Goal: Task Accomplishment & Management: Manage account settings

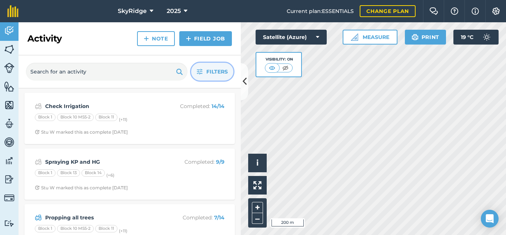
click at [220, 70] on span "Filters" at bounding box center [216, 71] width 21 height 8
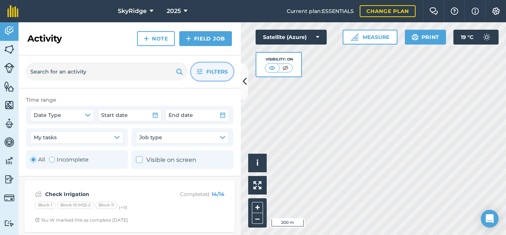
click at [51, 161] on div "Toggle Activity" at bounding box center [52, 159] width 6 height 6
radio input "false"
radio input "true"
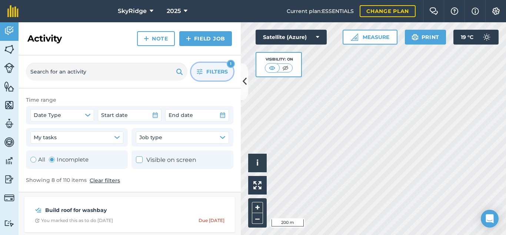
click at [203, 70] on button "Filters 1" at bounding box center [212, 72] width 42 height 18
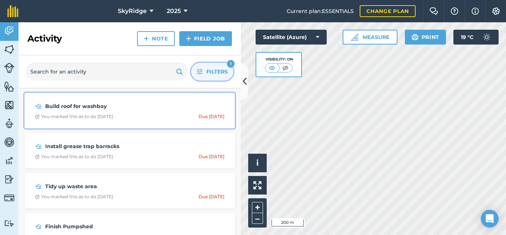
click at [150, 114] on span "You marked this as to do [DATE] Due [DATE]" at bounding box center [130, 116] width 190 height 6
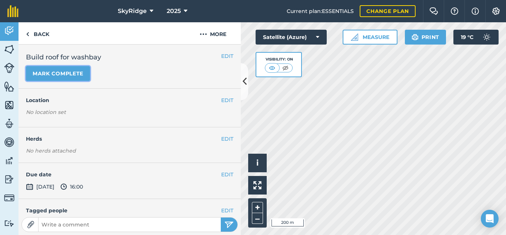
click at [64, 73] on button "Mark complete" at bounding box center [58, 73] width 64 height 15
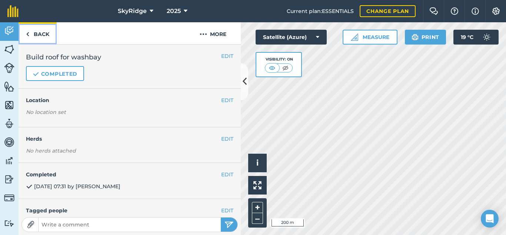
click at [49, 34] on link "Back" at bounding box center [38, 33] width 38 height 22
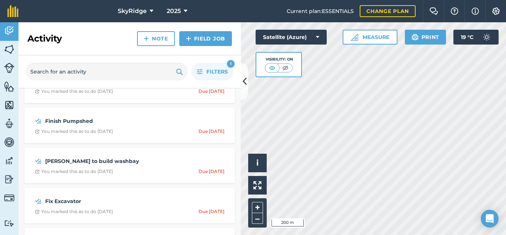
scroll to position [74, 0]
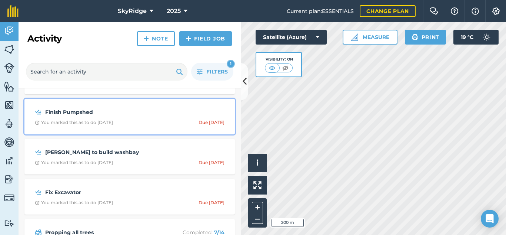
click at [146, 118] on div "Finish Pumpshed You marked this as to do [DATE] Due [DATE]" at bounding box center [130, 116] width 202 height 27
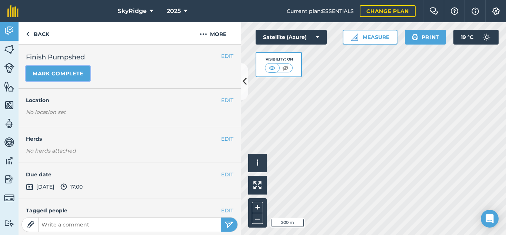
click at [51, 75] on button "Mark complete" at bounding box center [58, 73] width 64 height 15
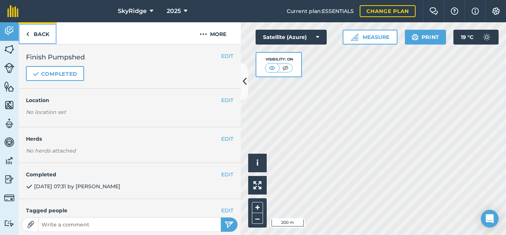
click at [46, 32] on link "Back" at bounding box center [38, 33] width 38 height 22
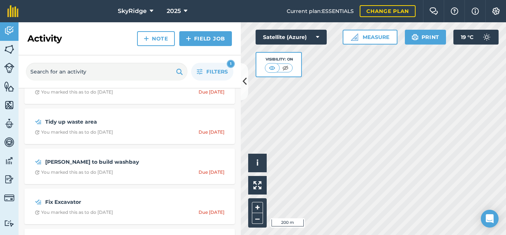
scroll to position [37, 0]
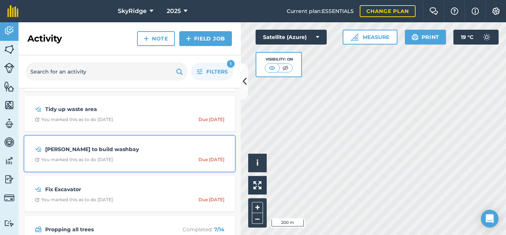
click at [139, 156] on div "[PERSON_NAME] to build washbay You marked this as to do [DATE] Due [DATE]" at bounding box center [130, 153] width 202 height 27
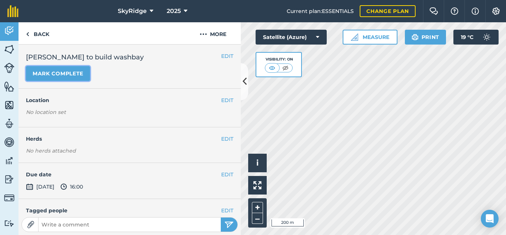
click at [56, 70] on button "Mark complete" at bounding box center [58, 73] width 64 height 15
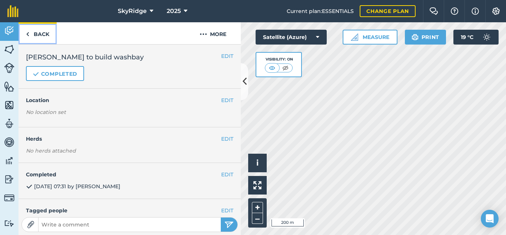
click at [40, 33] on link "Back" at bounding box center [38, 33] width 38 height 22
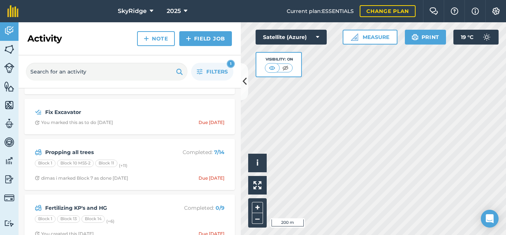
scroll to position [89, 0]
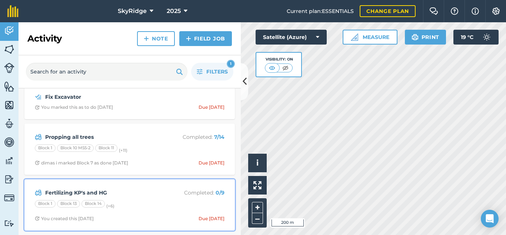
click at [133, 197] on div "Fertilizing KP's and HG Completed : 0 / 9 Block 1 Block 13 Block 14 (+ 6 ) You …" at bounding box center [130, 204] width 202 height 42
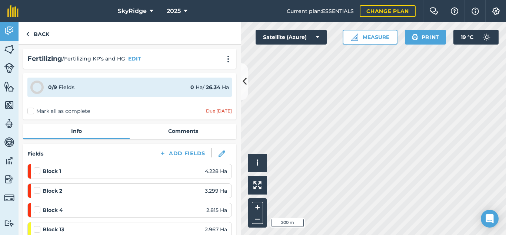
click at [29, 112] on label "Mark all as complete" at bounding box center [58, 111] width 63 height 8
click at [29, 112] on input "Mark all as complete" at bounding box center [29, 109] width 5 height 5
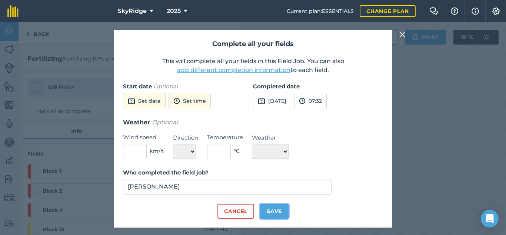
click at [279, 217] on button "Save" at bounding box center [274, 210] width 29 height 15
checkbox input "true"
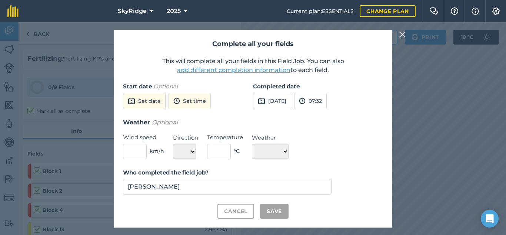
checkbox input "true"
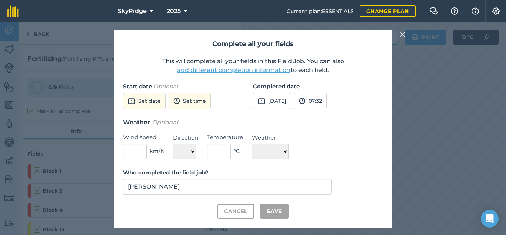
checkbox input "true"
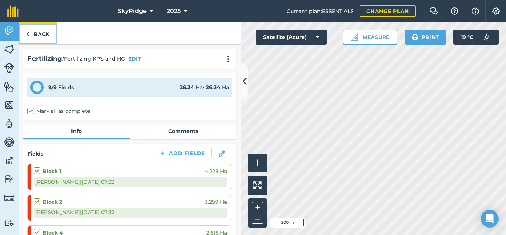
click at [32, 34] on link "Back" at bounding box center [38, 33] width 38 height 22
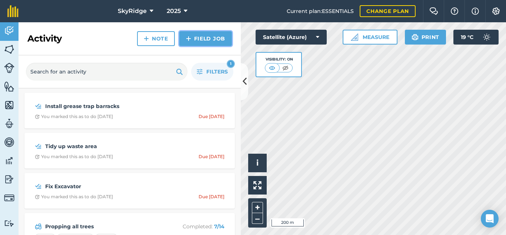
click at [210, 37] on link "Field Job" at bounding box center [205, 38] width 53 height 15
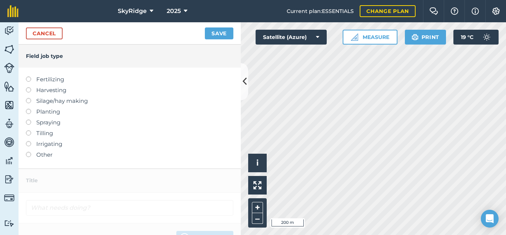
click at [29, 119] on label at bounding box center [31, 119] width 10 height 0
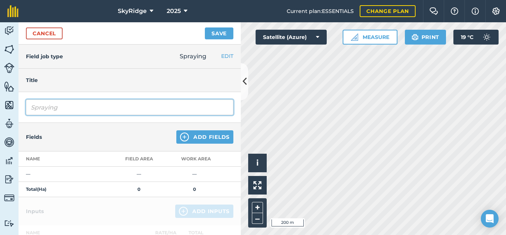
click at [114, 107] on input "Spraying" at bounding box center [129, 107] width 207 height 16
type input "Spraying Keitts"
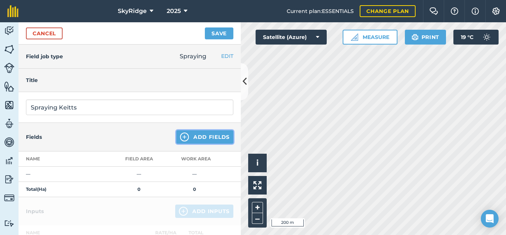
click at [181, 137] on img at bounding box center [184, 136] width 9 height 9
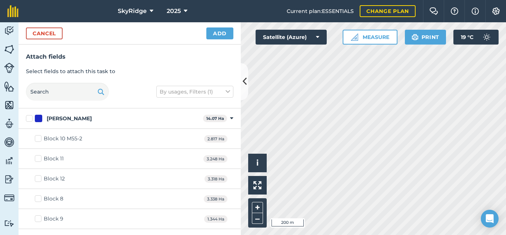
click at [26, 117] on label "[PERSON_NAME]" at bounding box center [113, 118] width 174 height 8
click at [26, 117] on input "[PERSON_NAME]" at bounding box center [28, 116] width 5 height 5
checkbox input "true"
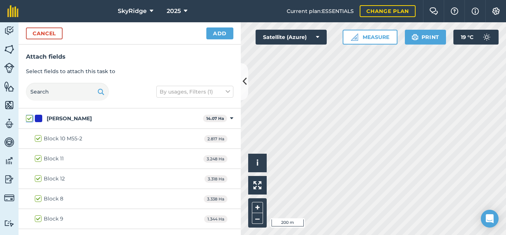
checkbox input "true"
click at [224, 36] on button "Add" at bounding box center [219, 33] width 27 height 12
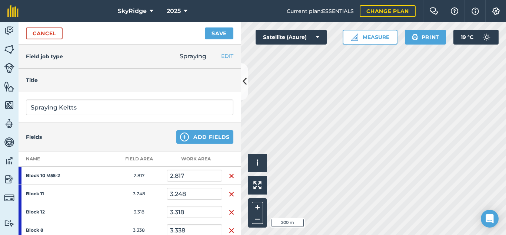
scroll to position [185, 0]
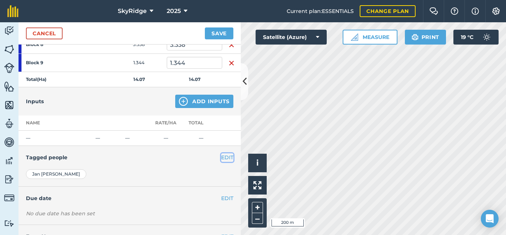
click at [222, 159] on button "EDIT" at bounding box center [227, 157] width 12 height 8
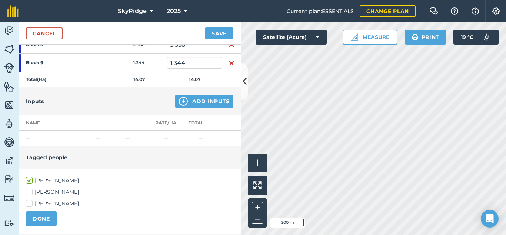
click at [43, 192] on label "[PERSON_NAME]" at bounding box center [129, 192] width 207 height 8
click at [31, 192] on input "[PERSON_NAME]" at bounding box center [28, 190] width 5 height 5
checkbox input "true"
click at [44, 182] on label "[PERSON_NAME]" at bounding box center [129, 180] width 207 height 8
click at [31, 181] on input "[PERSON_NAME]" at bounding box center [28, 178] width 5 height 5
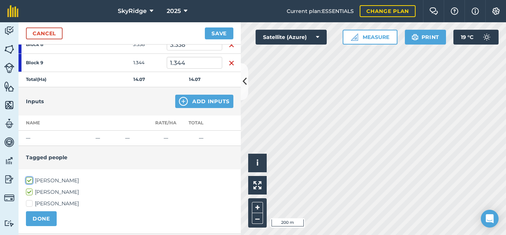
checkbox input "false"
click at [47, 220] on button "DONE" at bounding box center [41, 218] width 31 height 15
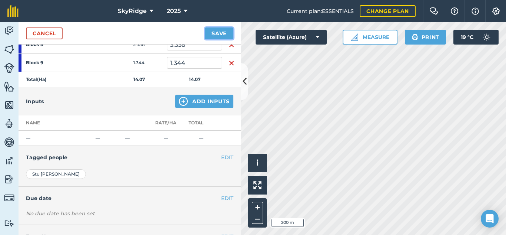
click at [219, 34] on button "Save" at bounding box center [219, 33] width 29 height 12
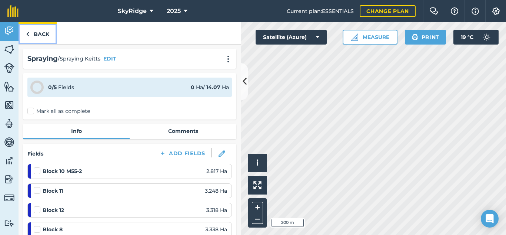
click at [29, 33] on img at bounding box center [27, 34] width 3 height 9
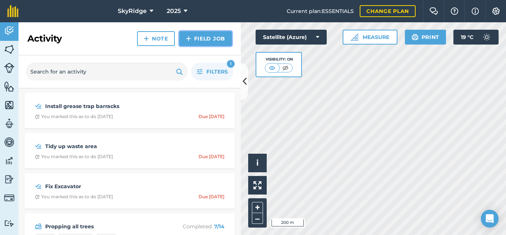
click at [216, 36] on link "Field Job" at bounding box center [205, 38] width 53 height 15
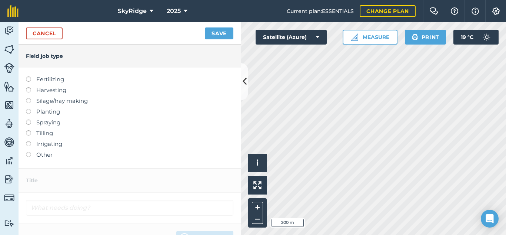
click at [28, 119] on label at bounding box center [31, 119] width 10 height 0
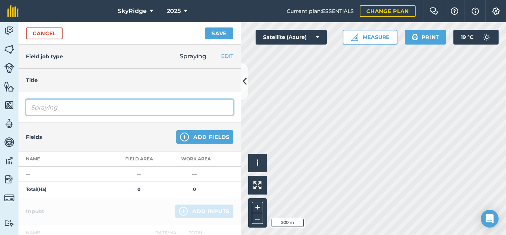
click at [89, 108] on input "Spraying" at bounding box center [129, 107] width 207 height 16
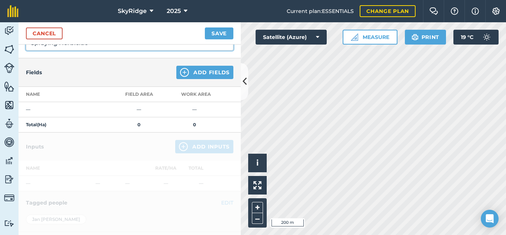
scroll to position [74, 0]
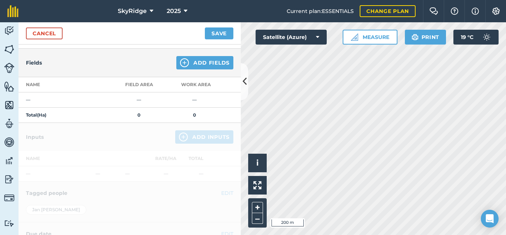
type input "Spraying Herbicide"
click at [194, 64] on button "Add Fields" at bounding box center [204, 62] width 57 height 13
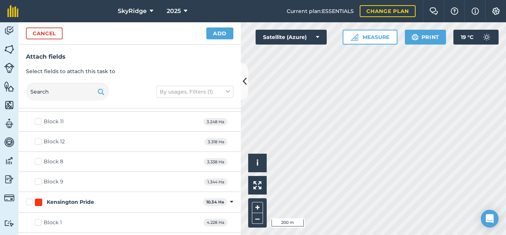
scroll to position [0, 0]
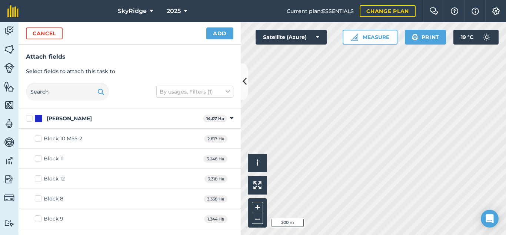
click at [38, 138] on label "Block 10 M55-2" at bounding box center [58, 138] width 47 height 8
click at [38, 138] on input "Block 10 M55-2" at bounding box center [37, 136] width 5 height 5
click at [38, 139] on label "Block 10 M55-2" at bounding box center [58, 138] width 47 height 8
click at [38, 139] on input "Block 10 M55-2" at bounding box center [37, 136] width 5 height 5
checkbox input "false"
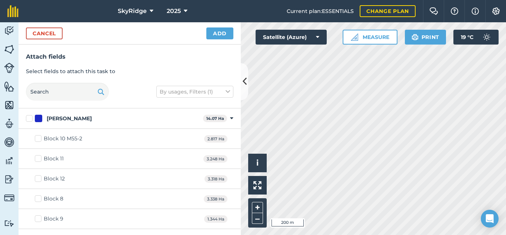
click at [39, 159] on label "Block 11" at bounding box center [49, 158] width 29 height 8
click at [39, 159] on input "Block 11" at bounding box center [37, 156] width 5 height 5
checkbox input "true"
click at [38, 180] on label "Block 12" at bounding box center [50, 179] width 30 height 8
click at [38, 179] on input "Block 12" at bounding box center [37, 177] width 5 height 5
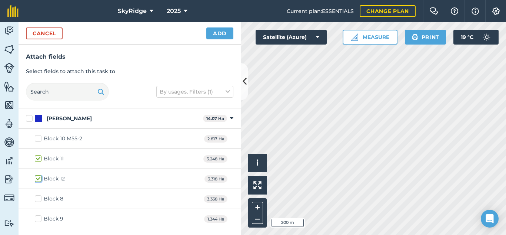
checkbox input "true"
click at [39, 222] on label "Block 9" at bounding box center [49, 219] width 29 height 8
click at [39, 219] on input "Block 9" at bounding box center [37, 217] width 5 height 5
checkbox input "true"
click at [217, 33] on button "Add" at bounding box center [219, 33] width 27 height 12
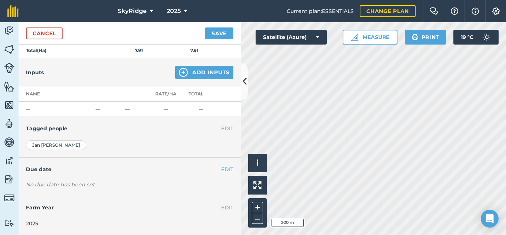
scroll to position [178, 0]
drag, startPoint x: 224, startPoint y: 127, endPoint x: 193, endPoint y: 133, distance: 31.3
click at [223, 127] on button "EDIT" at bounding box center [227, 128] width 12 height 8
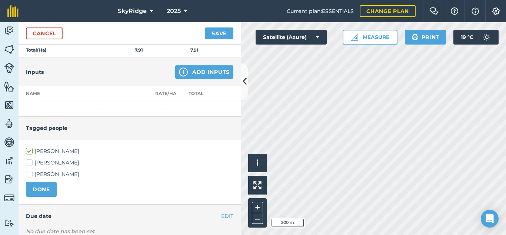
click at [49, 163] on label "[PERSON_NAME]" at bounding box center [129, 163] width 207 height 8
click at [31, 163] on input "[PERSON_NAME]" at bounding box center [28, 161] width 5 height 5
checkbox input "true"
drag, startPoint x: 29, startPoint y: 147, endPoint x: 36, endPoint y: 157, distance: 11.7
click at [30, 148] on label "[PERSON_NAME]" at bounding box center [129, 151] width 207 height 8
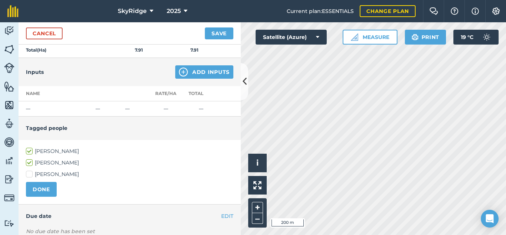
click at [30, 148] on input "[PERSON_NAME]" at bounding box center [28, 149] width 5 height 5
checkbox input "false"
click at [46, 193] on button "DONE" at bounding box center [41, 189] width 31 height 15
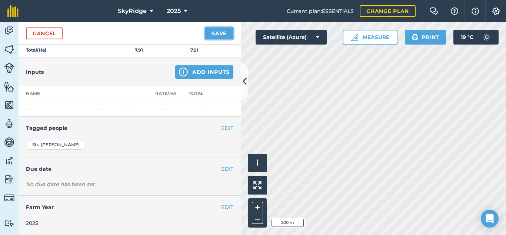
click at [227, 32] on button "Save" at bounding box center [219, 33] width 29 height 12
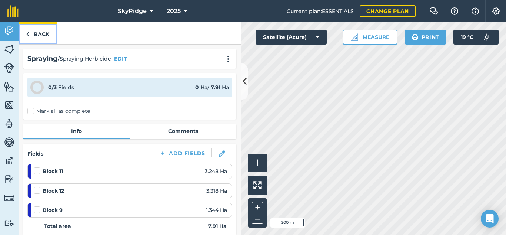
click at [42, 34] on link "Back" at bounding box center [38, 33] width 38 height 22
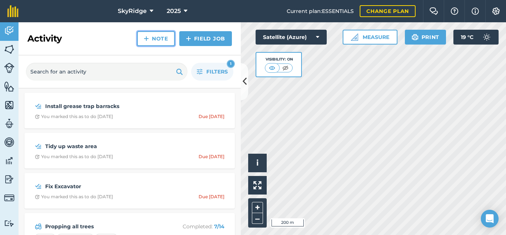
click at [154, 35] on link "Note" at bounding box center [156, 38] width 38 height 15
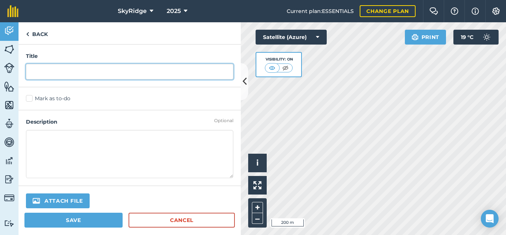
click at [63, 67] on input "text" at bounding box center [129, 72] width 207 height 16
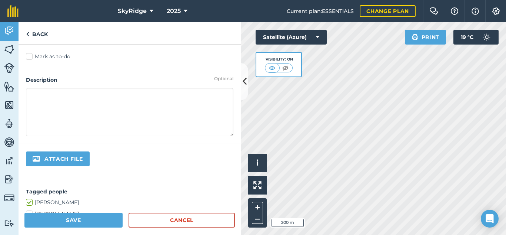
scroll to position [74, 0]
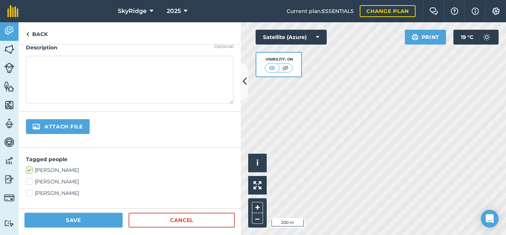
type input "Mow Lawns and spray weeds"
click at [27, 191] on label "[PERSON_NAME]" at bounding box center [129, 193] width 207 height 8
click at [27, 191] on input "[PERSON_NAME]" at bounding box center [28, 191] width 5 height 5
checkbox input "true"
drag, startPoint x: 27, startPoint y: 167, endPoint x: 30, endPoint y: 174, distance: 7.5
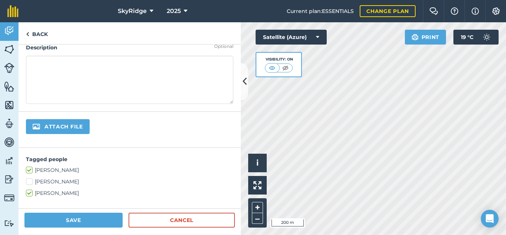
click at [27, 168] on label "[PERSON_NAME]" at bounding box center [129, 170] width 207 height 8
click at [27, 168] on input "[PERSON_NAME]" at bounding box center [28, 168] width 5 height 5
checkbox input "false"
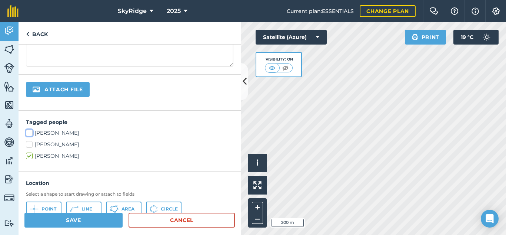
scroll to position [148, 0]
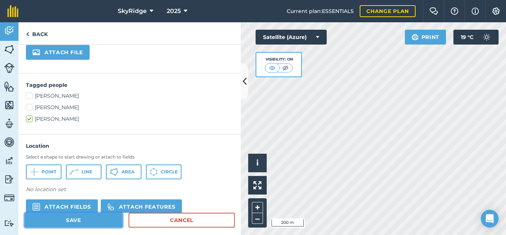
click at [81, 218] on button "Save" at bounding box center [73, 219] width 98 height 15
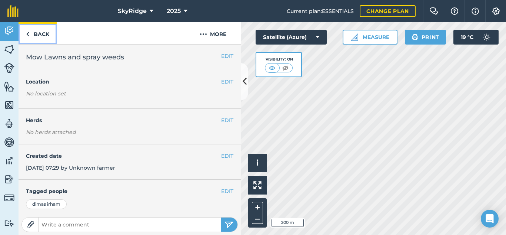
click at [40, 37] on link "Back" at bounding box center [38, 33] width 38 height 22
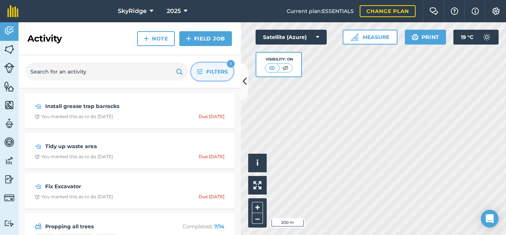
click at [204, 73] on button "Filters 1" at bounding box center [212, 72] width 42 height 18
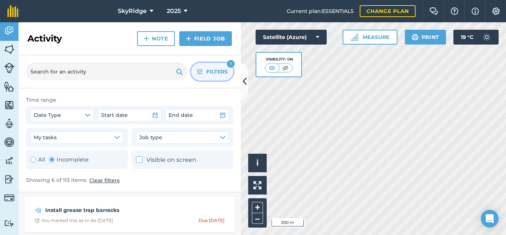
click at [210, 73] on span "Filters" at bounding box center [216, 71] width 21 height 8
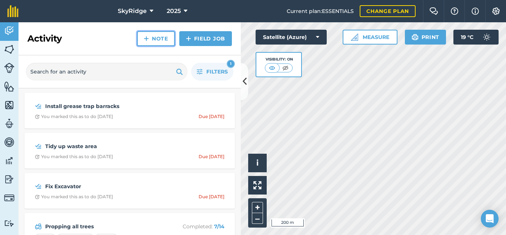
click at [158, 40] on link "Note" at bounding box center [156, 38] width 38 height 15
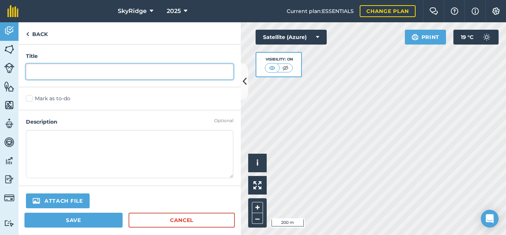
click at [78, 70] on input "text" at bounding box center [129, 72] width 207 height 16
type input "Mow Lawns and spray weeds"
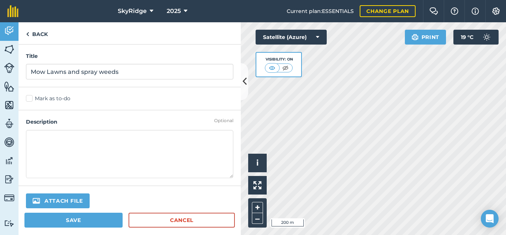
click at [30, 99] on label "Mark as to-do" at bounding box center [129, 98] width 207 height 8
click at [30, 99] on input "Mark as to-do" at bounding box center [28, 96] width 5 height 5
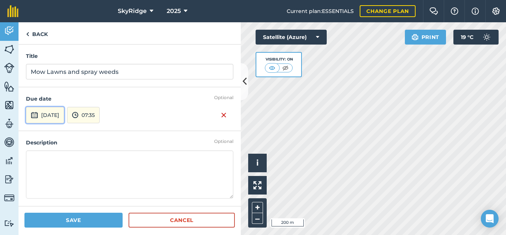
click at [59, 114] on button "[DATE]" at bounding box center [45, 115] width 38 height 16
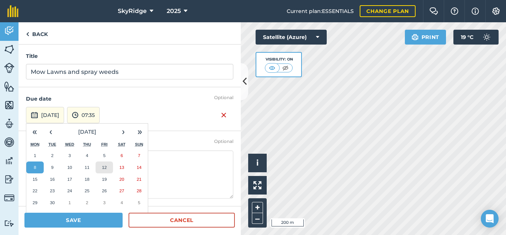
click at [101, 166] on button "12" at bounding box center [104, 167] width 17 height 12
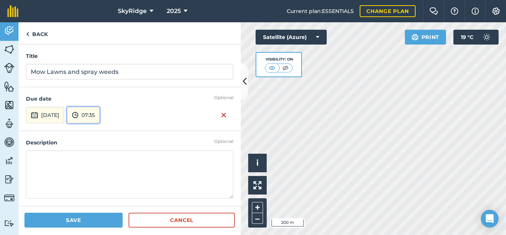
click at [100, 116] on button "07:35" at bounding box center [83, 115] width 33 height 16
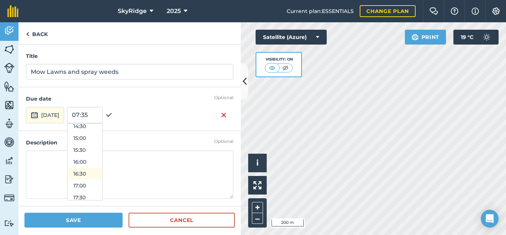
scroll to position [339, 0]
click at [102, 168] on button "16:00" at bounding box center [84, 169] width 35 height 12
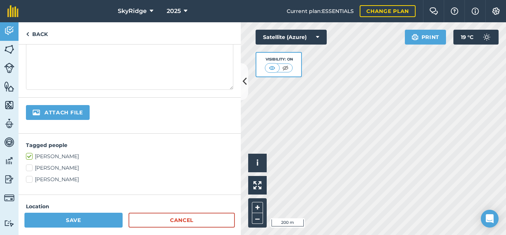
scroll to position [148, 0]
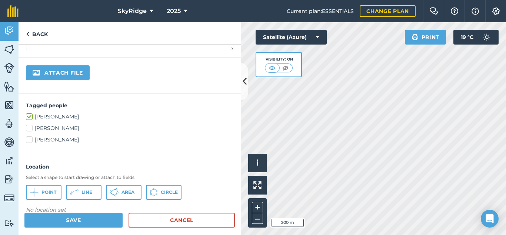
click at [30, 140] on label "[PERSON_NAME]" at bounding box center [129, 140] width 207 height 8
click at [30, 140] on input "[PERSON_NAME]" at bounding box center [28, 138] width 5 height 5
checkbox input "true"
click at [31, 117] on label "[PERSON_NAME]" at bounding box center [129, 117] width 207 height 8
click at [31, 117] on input "[PERSON_NAME]" at bounding box center [28, 115] width 5 height 5
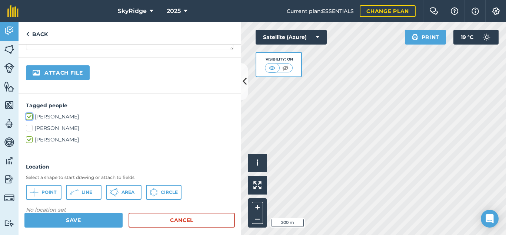
checkbox input "false"
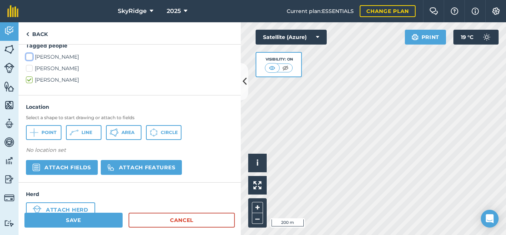
scroll to position [227, 0]
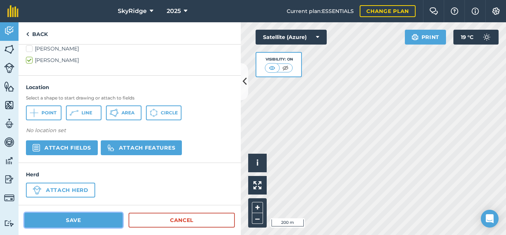
click at [70, 219] on button "Save" at bounding box center [73, 219] width 98 height 15
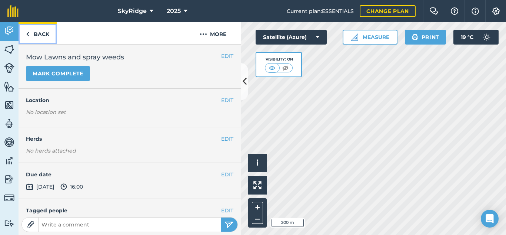
click at [31, 34] on link "Back" at bounding box center [38, 33] width 38 height 22
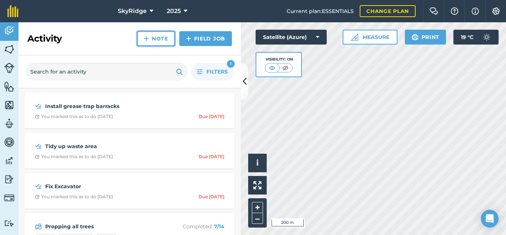
click at [152, 41] on link "Note" at bounding box center [156, 38] width 38 height 15
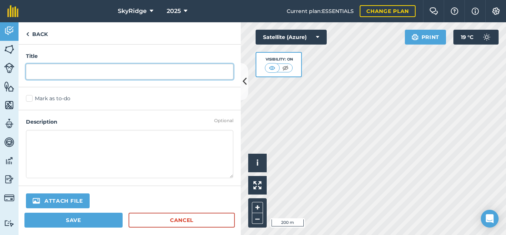
click at [81, 74] on input "text" at bounding box center [129, 72] width 207 height 16
type input "Push Branches on a pile"
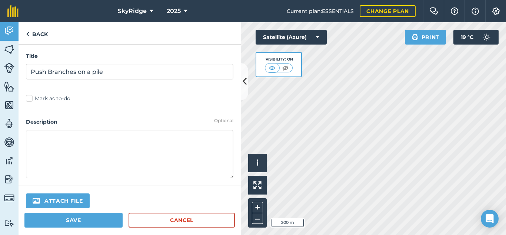
click at [30, 97] on label "Mark as to-do" at bounding box center [129, 98] width 207 height 8
click at [30, 97] on input "Mark as to-do" at bounding box center [28, 96] width 5 height 5
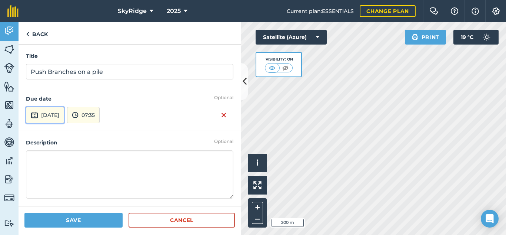
click at [56, 115] on button "[DATE]" at bounding box center [45, 115] width 38 height 16
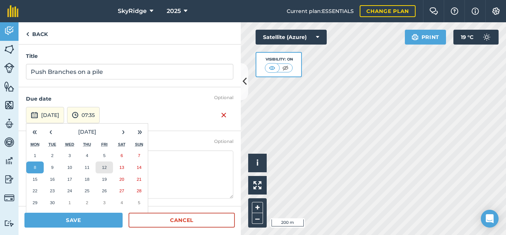
click at [102, 165] on abbr "12" at bounding box center [104, 166] width 5 height 5
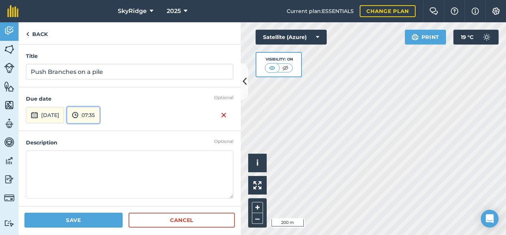
click at [100, 114] on button "07:35" at bounding box center [83, 115] width 33 height 16
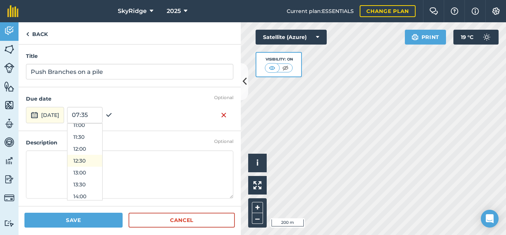
scroll to position [376, 0]
click at [99, 131] on button "16:00" at bounding box center [84, 132] width 35 height 12
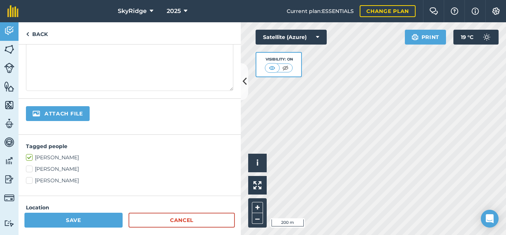
scroll to position [111, 0]
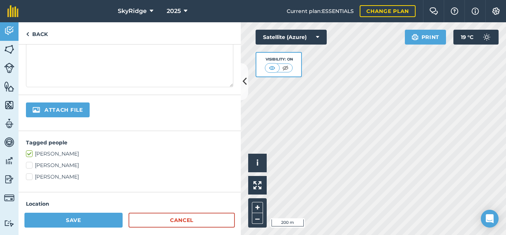
click at [28, 163] on label "[PERSON_NAME]" at bounding box center [129, 165] width 207 height 8
click at [28, 163] on input "[PERSON_NAME]" at bounding box center [28, 163] width 5 height 5
checkbox input "true"
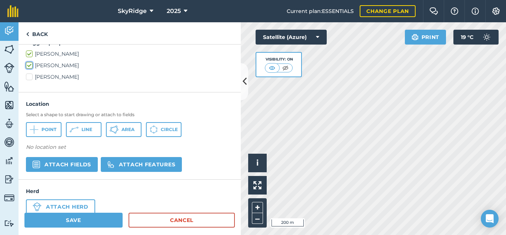
scroll to position [222, 0]
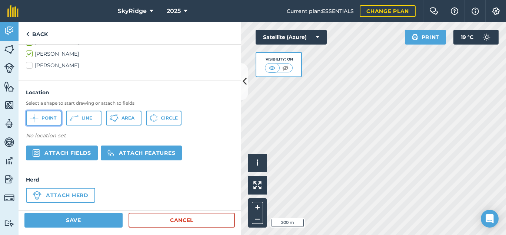
click at [47, 116] on span "Point" at bounding box center [48, 118] width 15 height 6
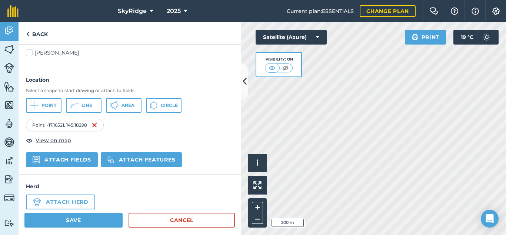
scroll to position [247, 0]
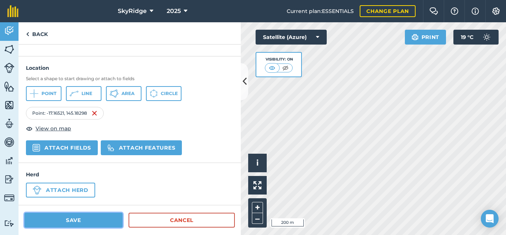
click at [99, 220] on button "Save" at bounding box center [73, 219] width 98 height 15
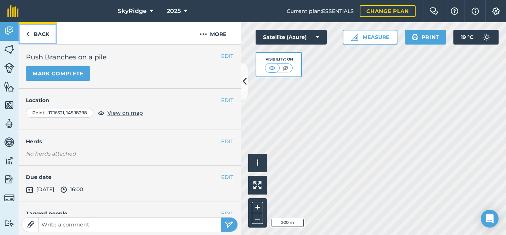
click at [33, 34] on link "Back" at bounding box center [38, 33] width 38 height 22
